Goal: Task Accomplishment & Management: Complete application form

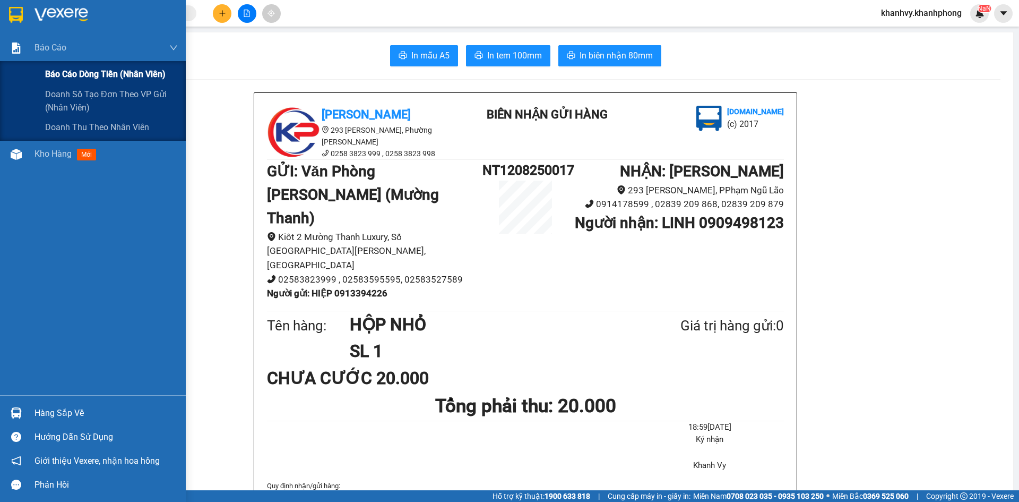
click at [56, 81] on div "Báo cáo dòng tiền (nhân viên)" at bounding box center [111, 74] width 133 height 27
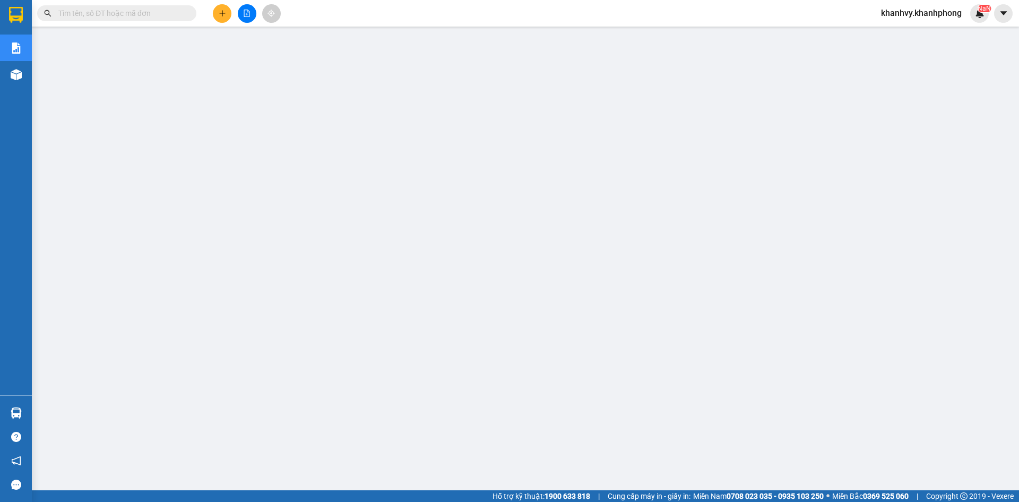
click at [219, 21] on button at bounding box center [222, 13] width 19 height 19
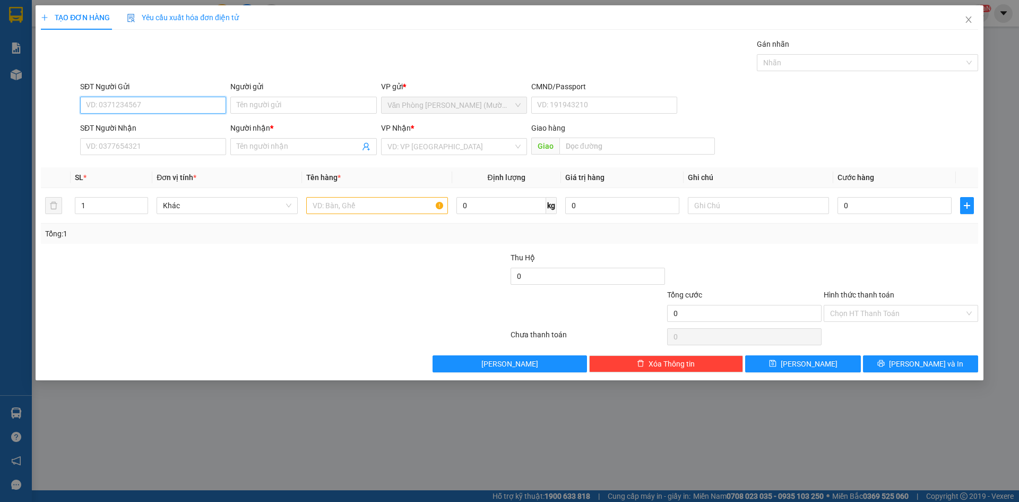
click at [176, 105] on input "SĐT Người Gửi" at bounding box center [153, 105] width 146 height 17
click at [158, 125] on div "09381630990 - TUẤN" at bounding box center [153, 126] width 133 height 12
type input "09381630990"
type input "TUẤN"
type input "09381630990"
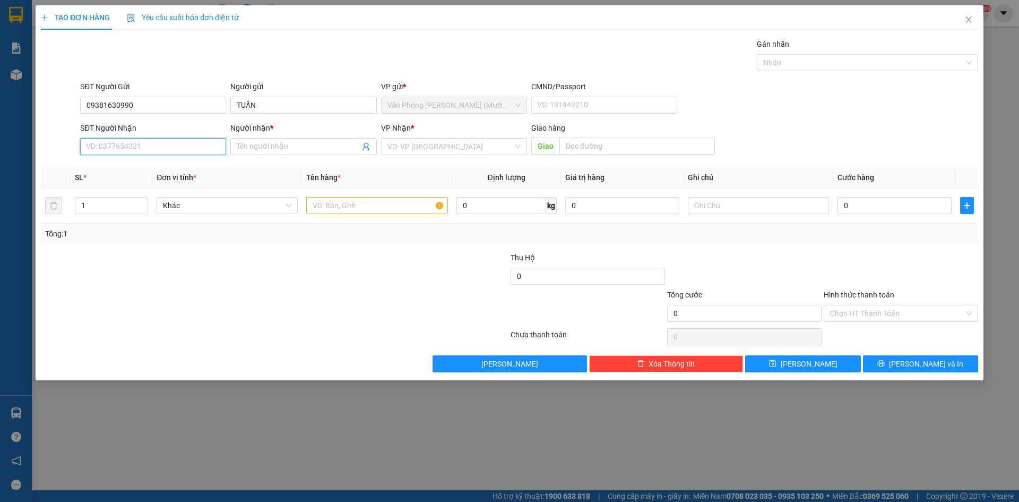
click at [159, 150] on input "SĐT Người Nhận" at bounding box center [153, 146] width 146 height 17
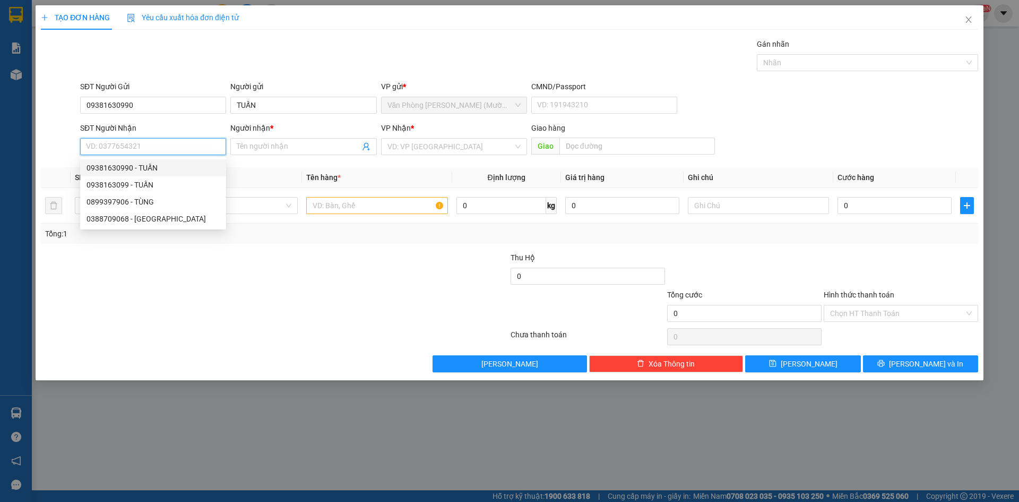
click at [161, 166] on div "09381630990 - TUẤN" at bounding box center [153, 168] width 133 height 12
type input "09381630990"
type input "TUẤN"
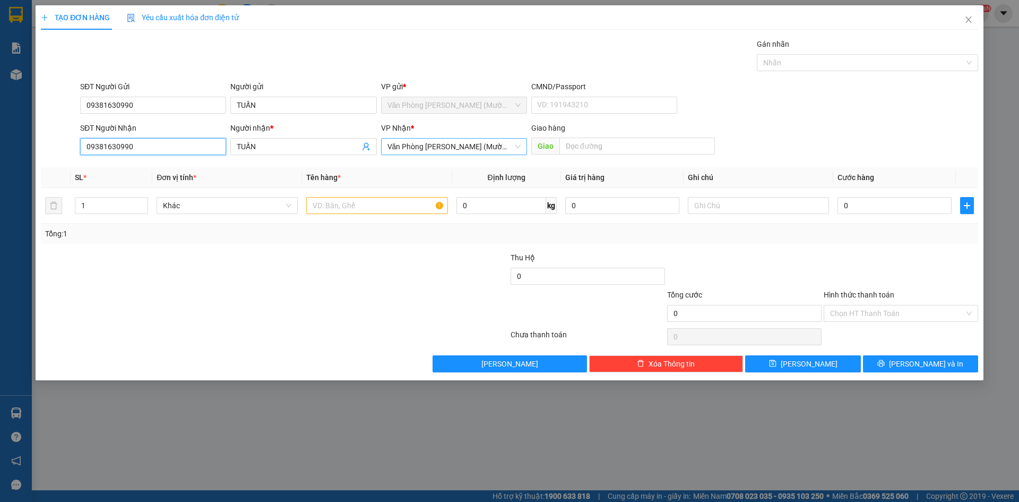
click at [467, 152] on span "Văn Phòng [PERSON_NAME] (Mường Thanh)" at bounding box center [453, 147] width 133 height 16
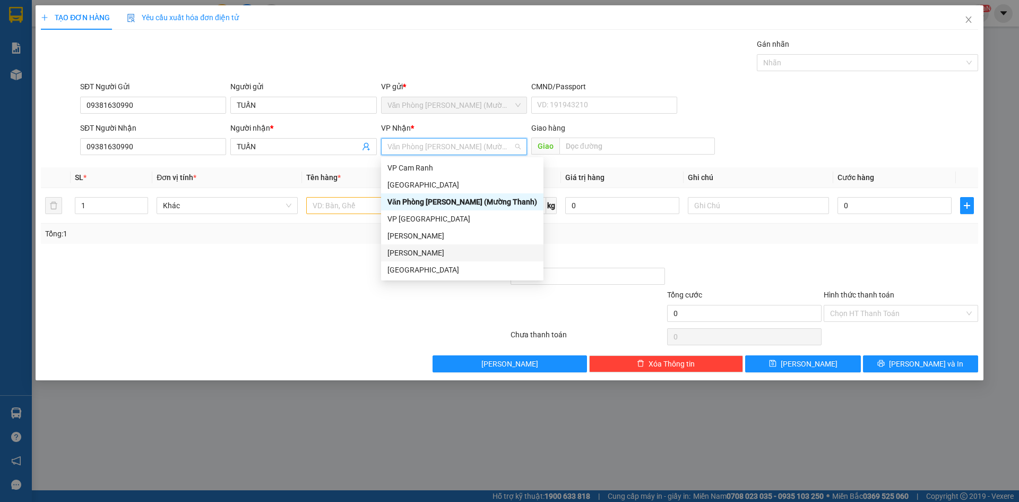
click at [423, 254] on div "[PERSON_NAME]" at bounding box center [462, 253] width 150 height 12
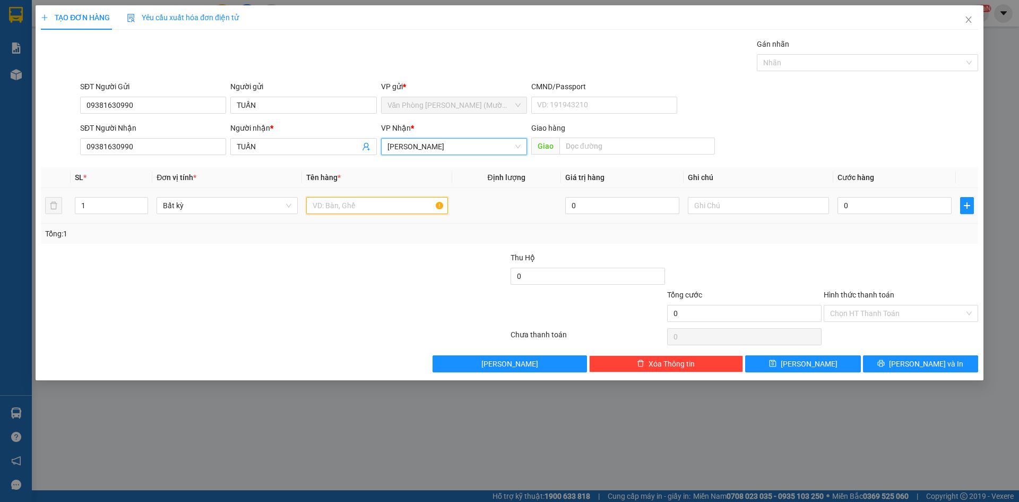
drag, startPoint x: 377, startPoint y: 212, endPoint x: 338, endPoint y: 247, distance: 52.6
click at [377, 213] on input "text" at bounding box center [376, 205] width 141 height 17
type input "TG"
click at [891, 205] on input "0" at bounding box center [895, 205] width 114 height 17
type input "4"
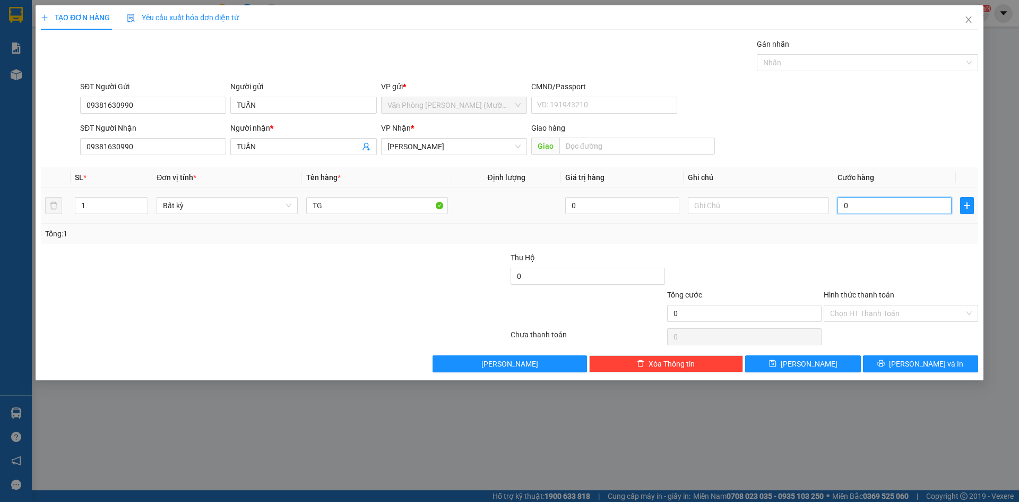
type input "4"
type input "40"
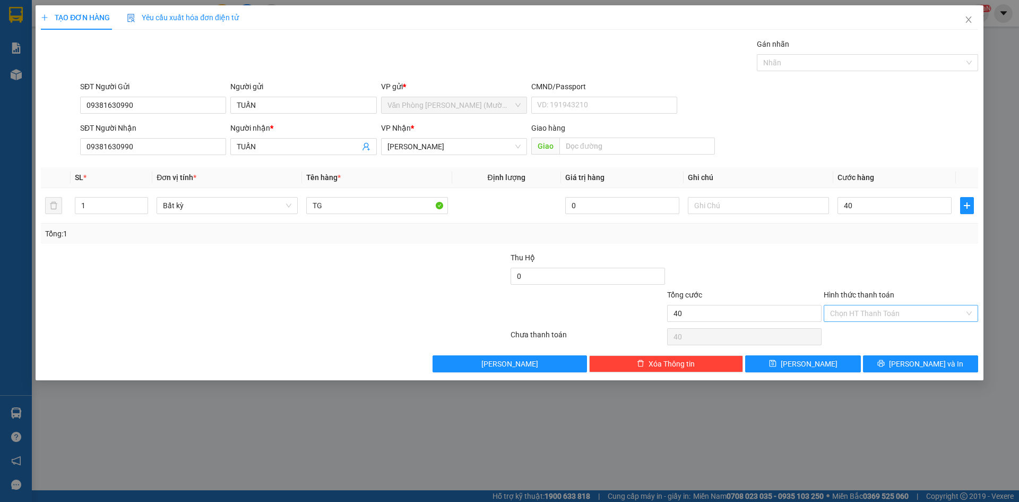
type input "40.000"
click at [910, 315] on input "Hình thức thanh toán" at bounding box center [897, 313] width 134 height 16
click at [890, 271] on div at bounding box center [901, 270] width 157 height 37
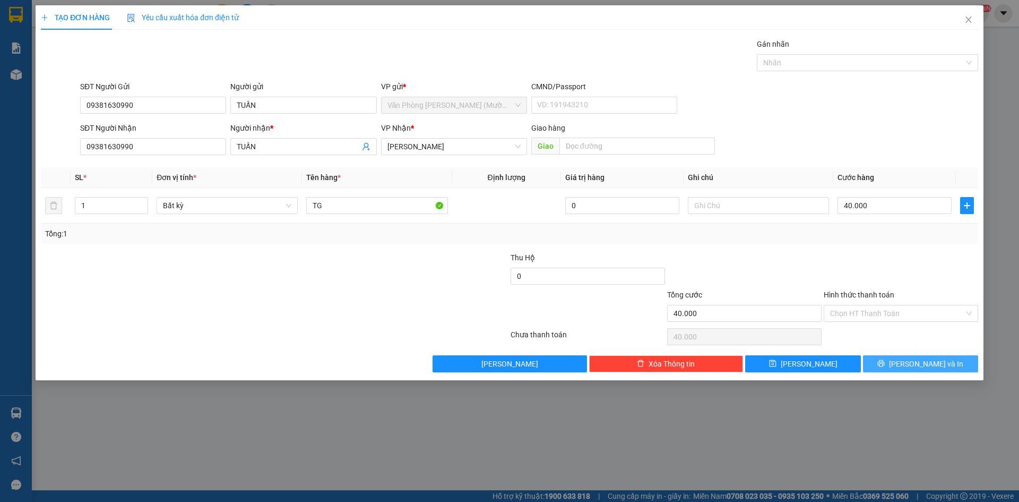
click at [885, 362] on icon "printer" at bounding box center [881, 363] width 7 height 7
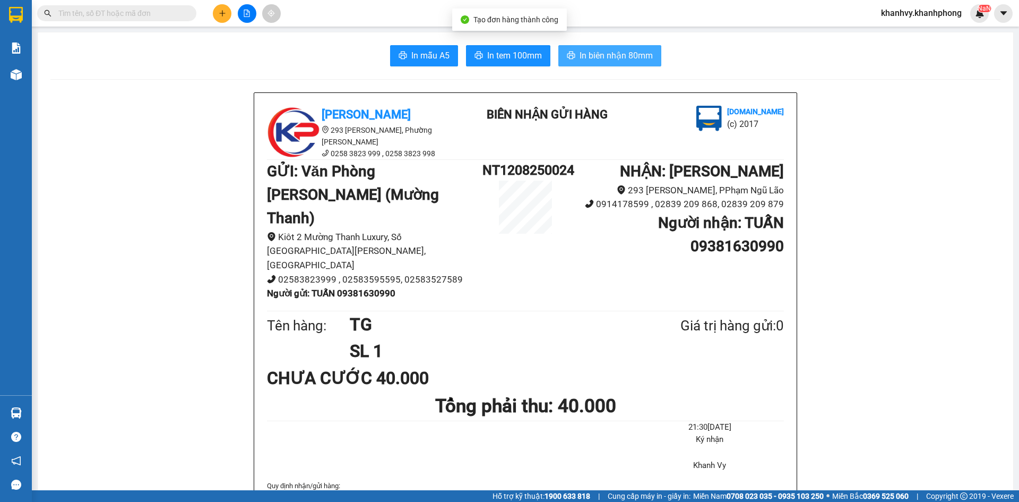
click at [640, 60] on span "In biên nhận 80mm" at bounding box center [616, 55] width 73 height 13
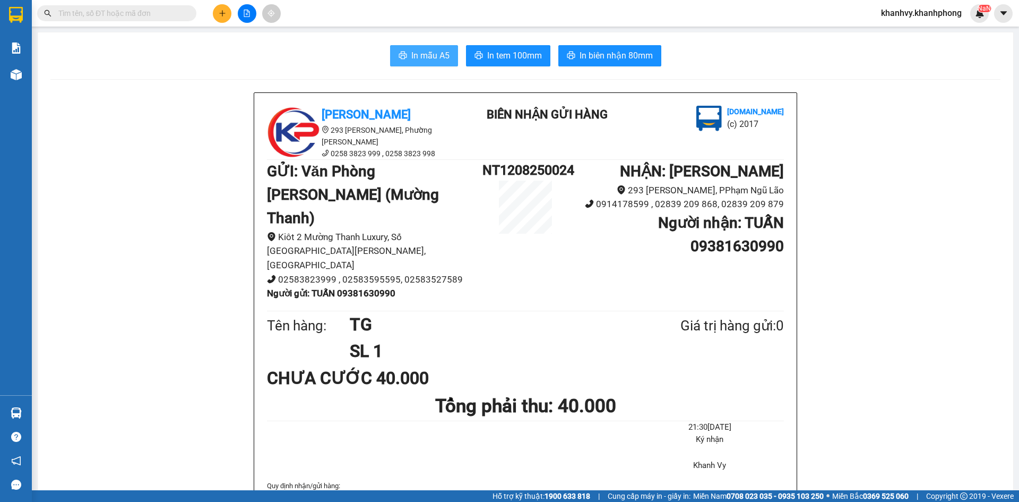
click at [425, 56] on span "In mẫu A5" at bounding box center [430, 55] width 38 height 13
